Goal: Task Accomplishment & Management: Manage account settings

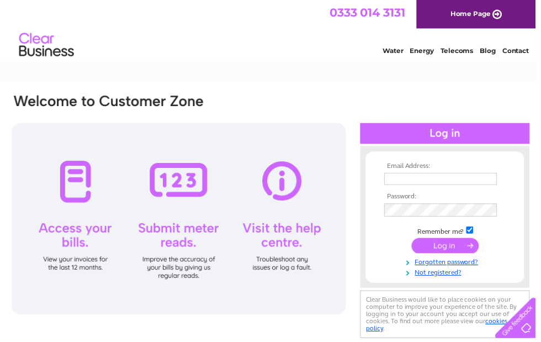
click at [441, 180] on input "text" at bounding box center [445, 180] width 114 height 12
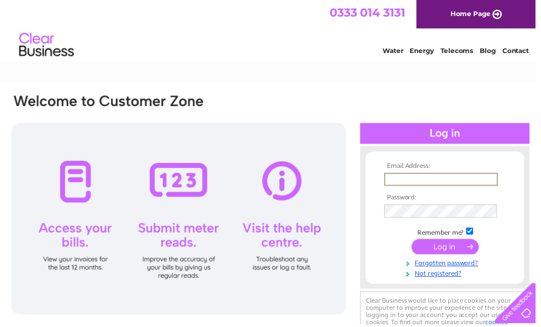
type input "lorrainebucke1@gmail.com"
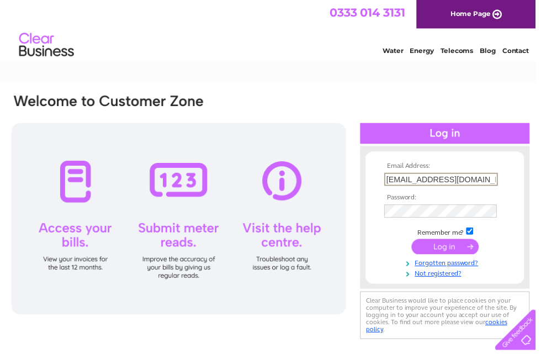
click at [447, 251] on input "submit" at bounding box center [450, 248] width 68 height 15
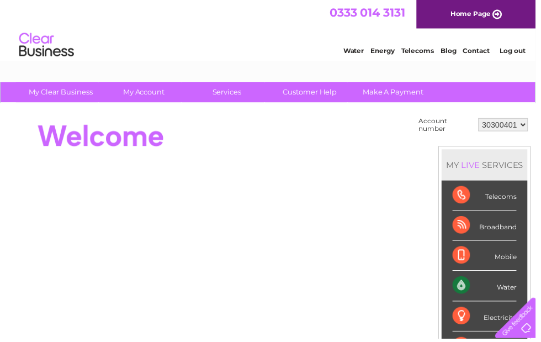
click at [360, 51] on link "Water" at bounding box center [357, 51] width 21 height 8
click at [508, 291] on div "Water" at bounding box center [489, 288] width 65 height 30
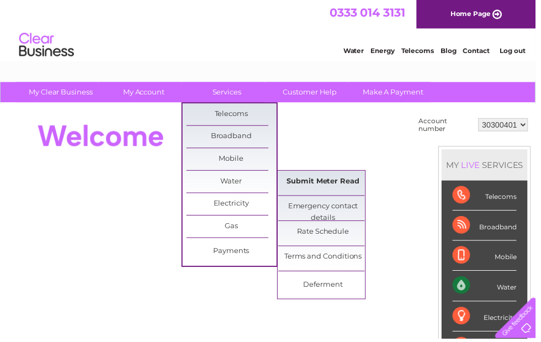
click at [326, 186] on link "Submit Meter Read" at bounding box center [326, 183] width 91 height 22
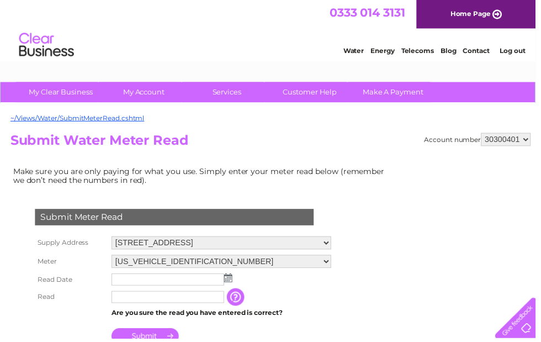
click at [166, 282] on input "text" at bounding box center [170, 282] width 114 height 12
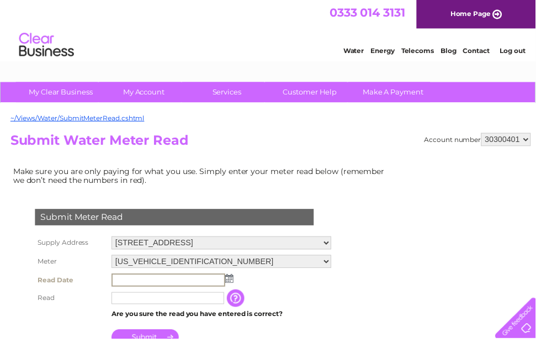
click at [233, 282] on img at bounding box center [231, 281] width 8 height 9
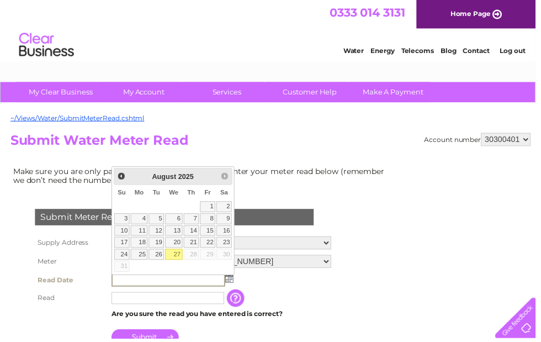
click at [160, 257] on link "26" at bounding box center [157, 256] width 15 height 11
type input "2025/08/26"
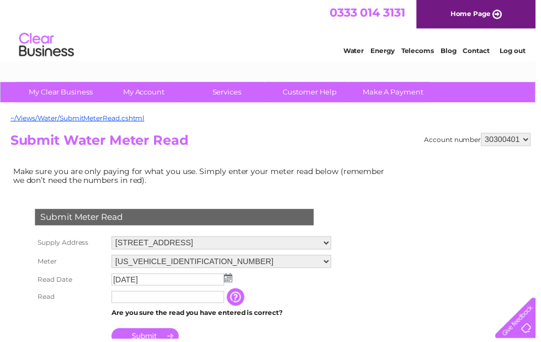
click at [162, 302] on input "text" at bounding box center [170, 300] width 114 height 12
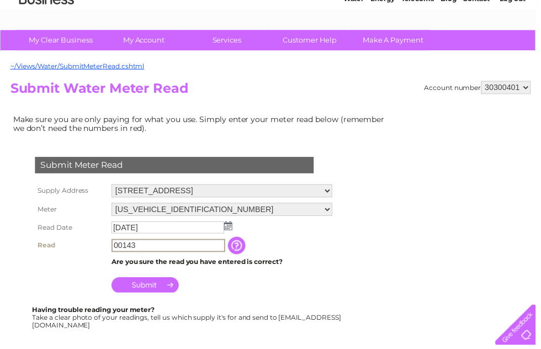
scroll to position [54, 0]
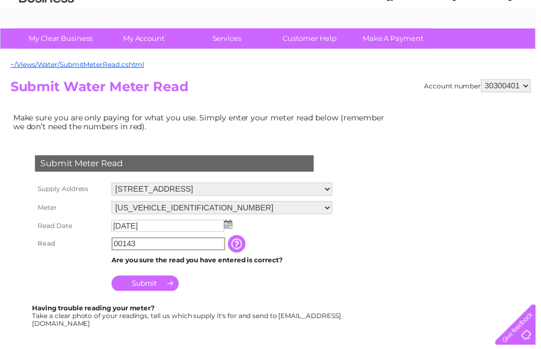
type input "00143"
click at [161, 289] on input "Submit" at bounding box center [147, 285] width 68 height 15
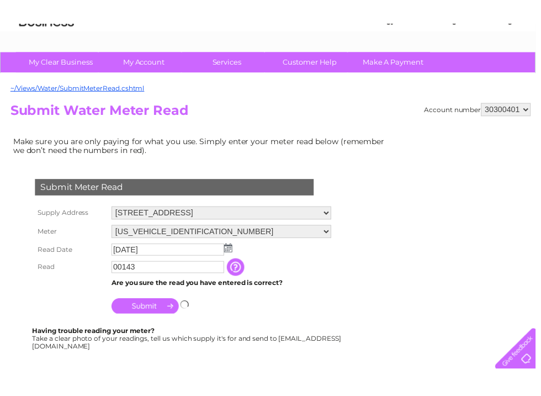
scroll to position [55, 0]
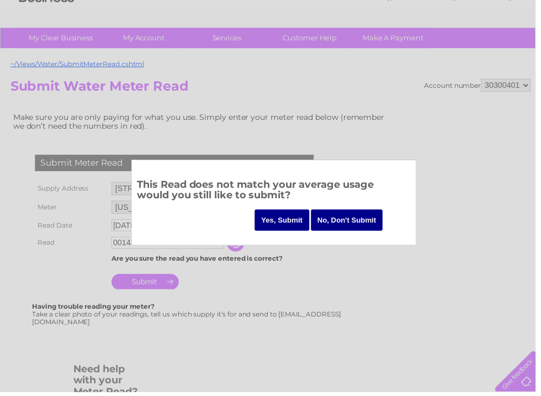
click at [290, 225] on input "Yes, Submit" at bounding box center [284, 222] width 55 height 22
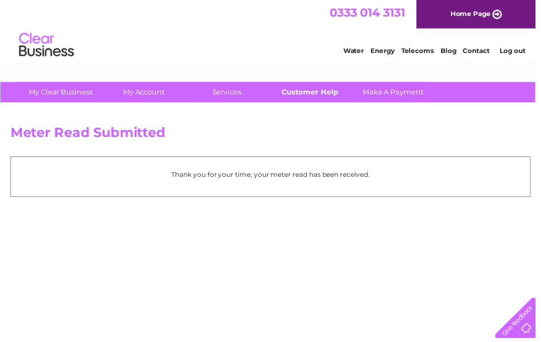
click at [315, 93] on link "Customer Help" at bounding box center [313, 93] width 91 height 20
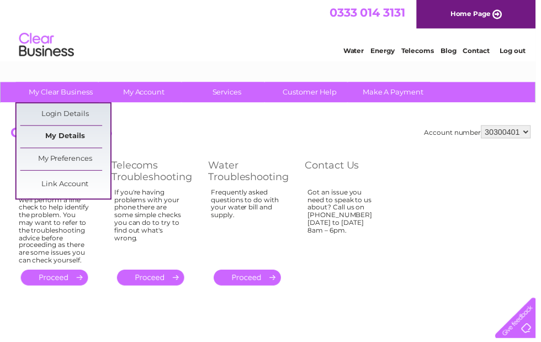
click at [65, 137] on link "My Details" at bounding box center [65, 138] width 91 height 22
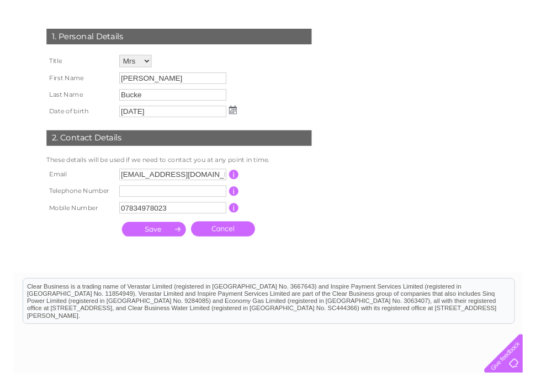
scroll to position [151, 0]
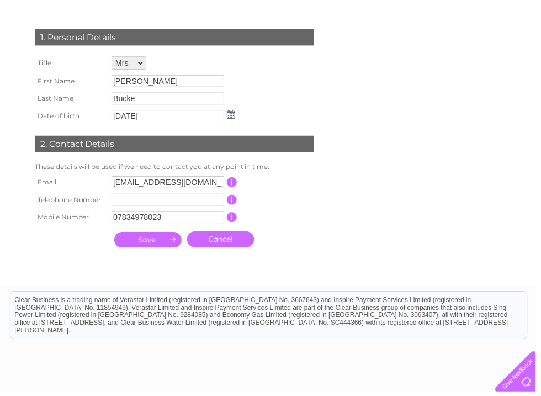
click at [130, 188] on input "[EMAIL_ADDRESS][DOMAIN_NAME]" at bounding box center [170, 184] width 114 height 12
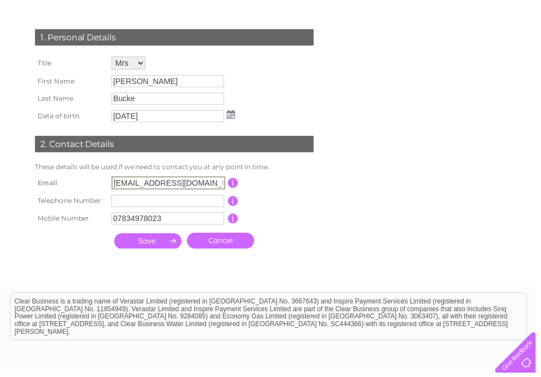
type input "[EMAIL_ADDRESS][DOMAIN_NAME]"
click at [154, 249] on input "submit" at bounding box center [149, 242] width 68 height 15
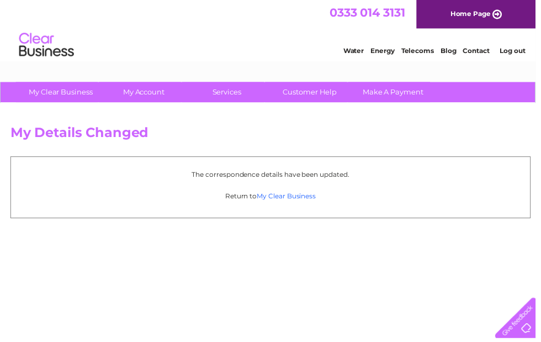
click at [288, 201] on link "My Clear Business" at bounding box center [289, 198] width 60 height 8
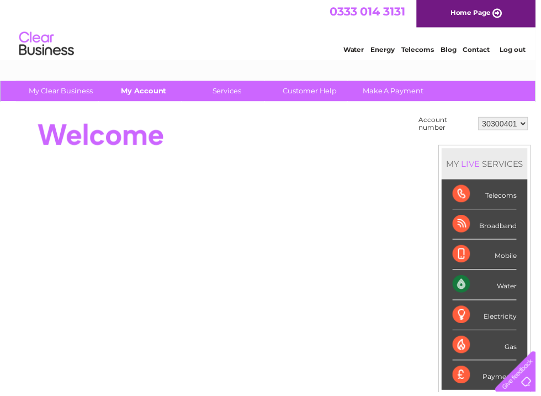
scroll to position [1, 0]
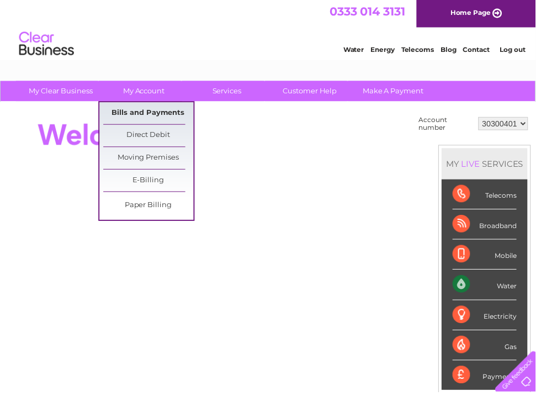
click at [161, 111] on link "Bills and Payments" at bounding box center [149, 114] width 91 height 22
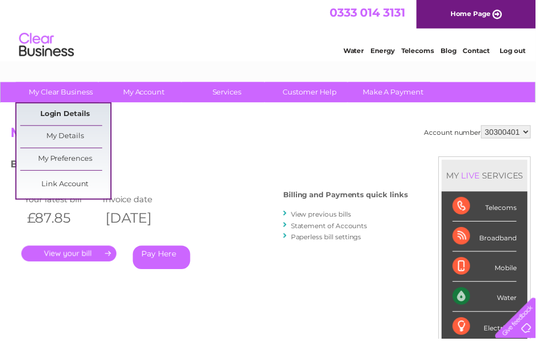
click at [78, 118] on link "Login Details" at bounding box center [65, 115] width 91 height 22
click at [73, 135] on link "My Details" at bounding box center [65, 138] width 91 height 22
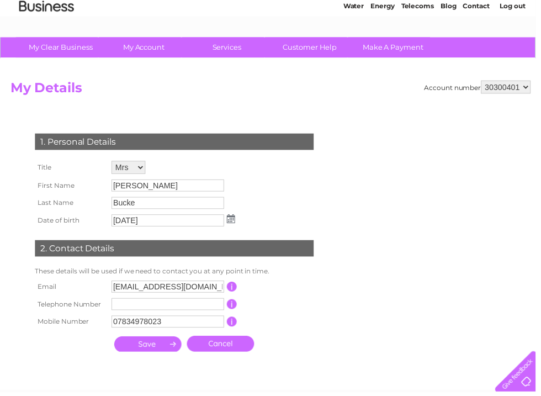
scroll to position [52, 0]
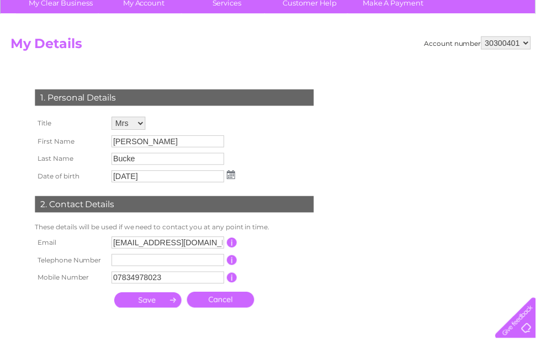
click at [130, 247] on input "Lorrainebucke1@gmail.com" at bounding box center [170, 245] width 114 height 12
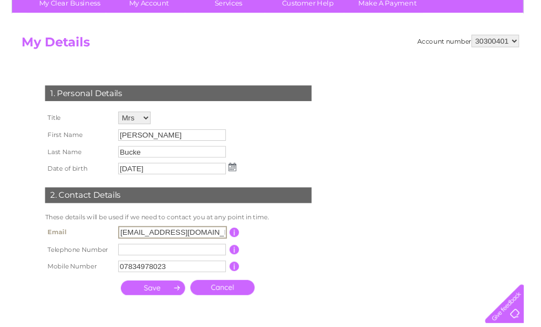
scroll to position [90, 0]
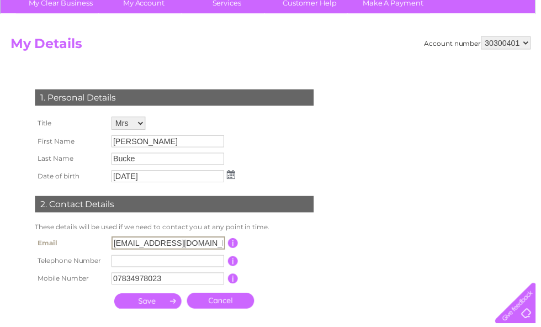
type input "lorrainebucke1@gmail.com"
click at [152, 305] on input "submit" at bounding box center [149, 303] width 68 height 15
